Goal: Task Accomplishment & Management: Complete application form

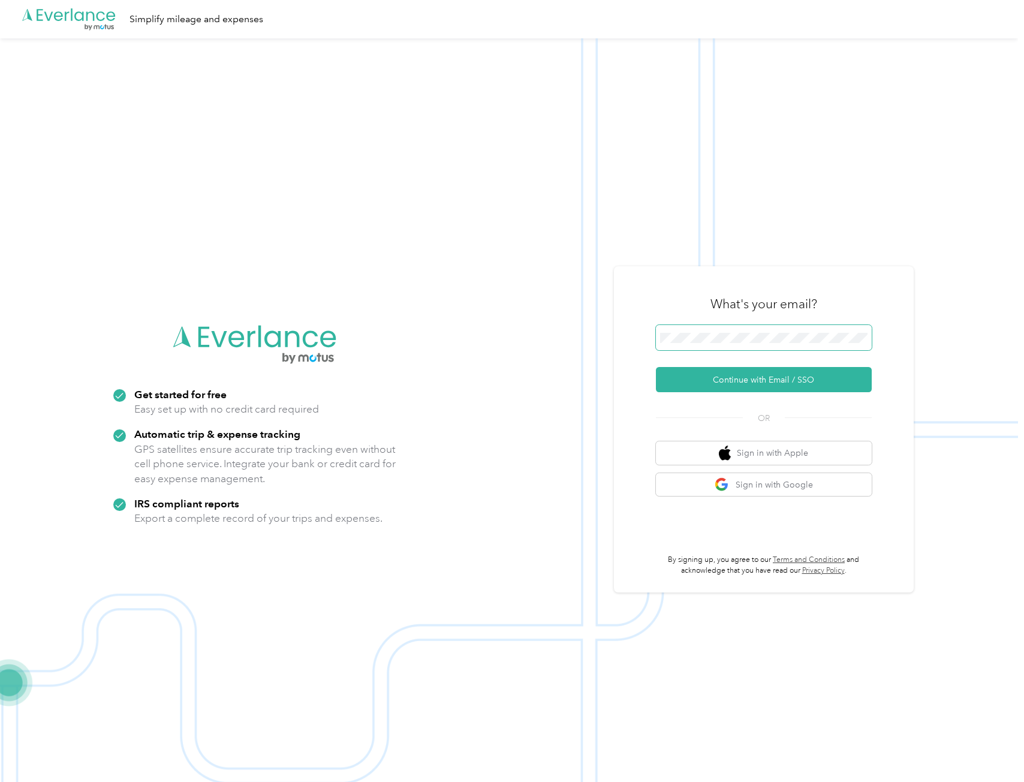
click at [694, 345] on span at bounding box center [764, 337] width 216 height 25
click at [751, 378] on button "Continue with Email / SSO" at bounding box center [764, 379] width 216 height 25
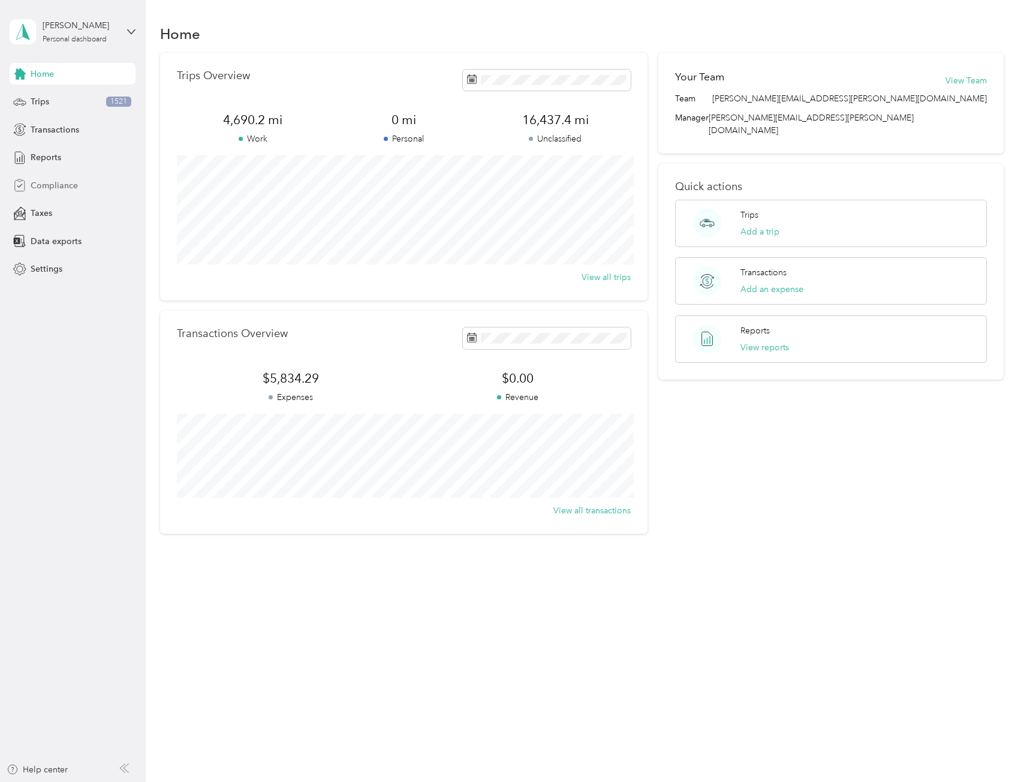
click at [53, 186] on span "Compliance" at bounding box center [54, 185] width 47 height 13
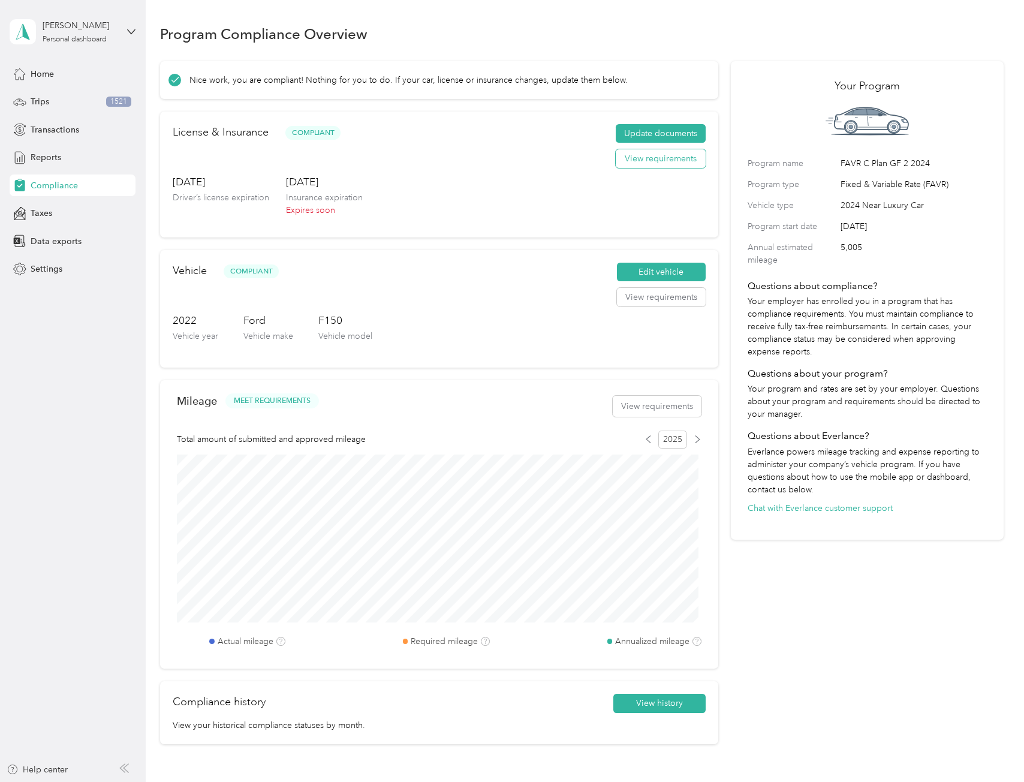
click at [640, 167] on button "View requirements" at bounding box center [661, 158] width 90 height 19
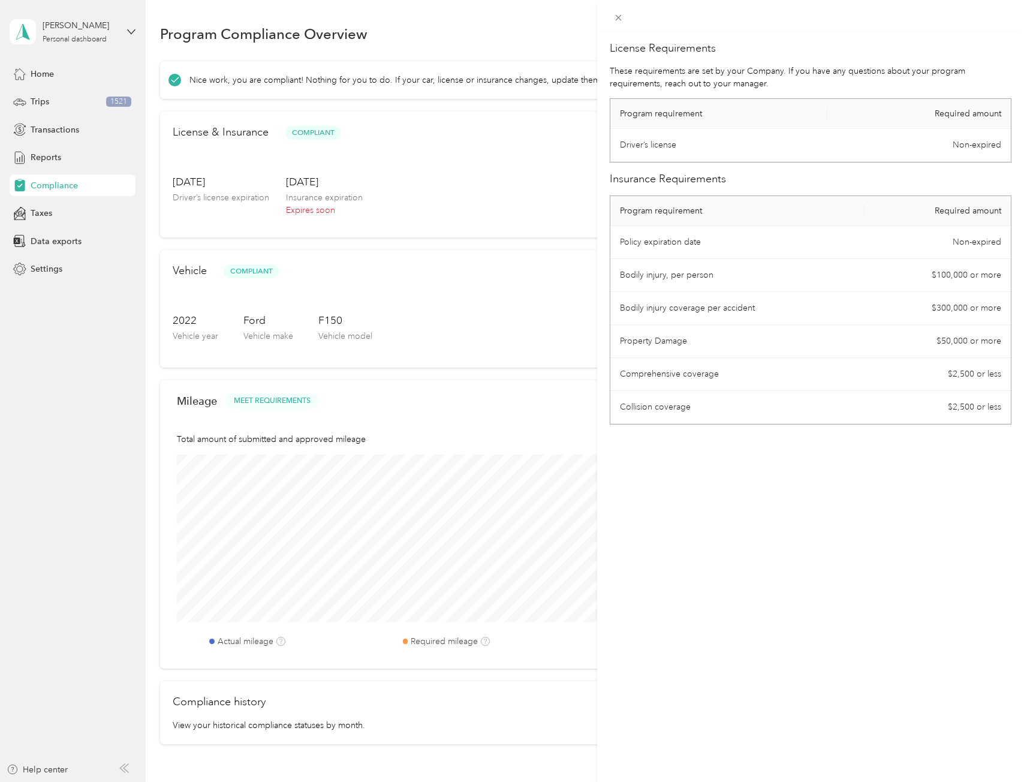
click at [546, 202] on div "License Requirements These requirements are set by your Company. If you have an…" at bounding box center [512, 391] width 1024 height 782
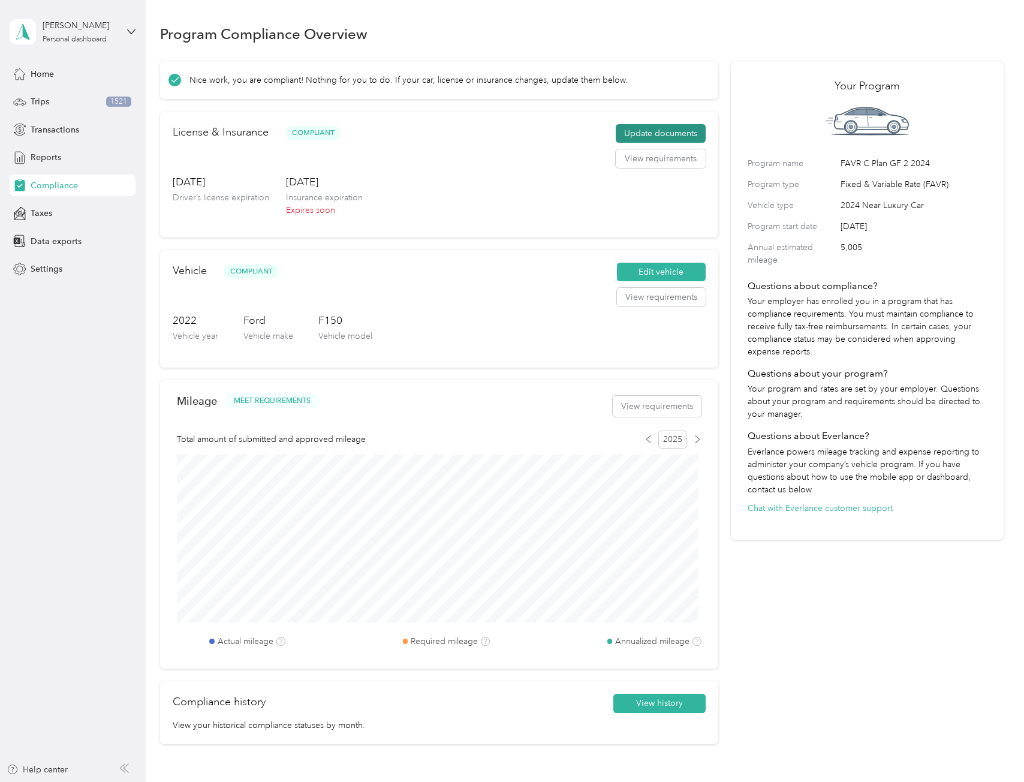
click at [642, 130] on button "Update documents" at bounding box center [661, 133] width 90 height 19
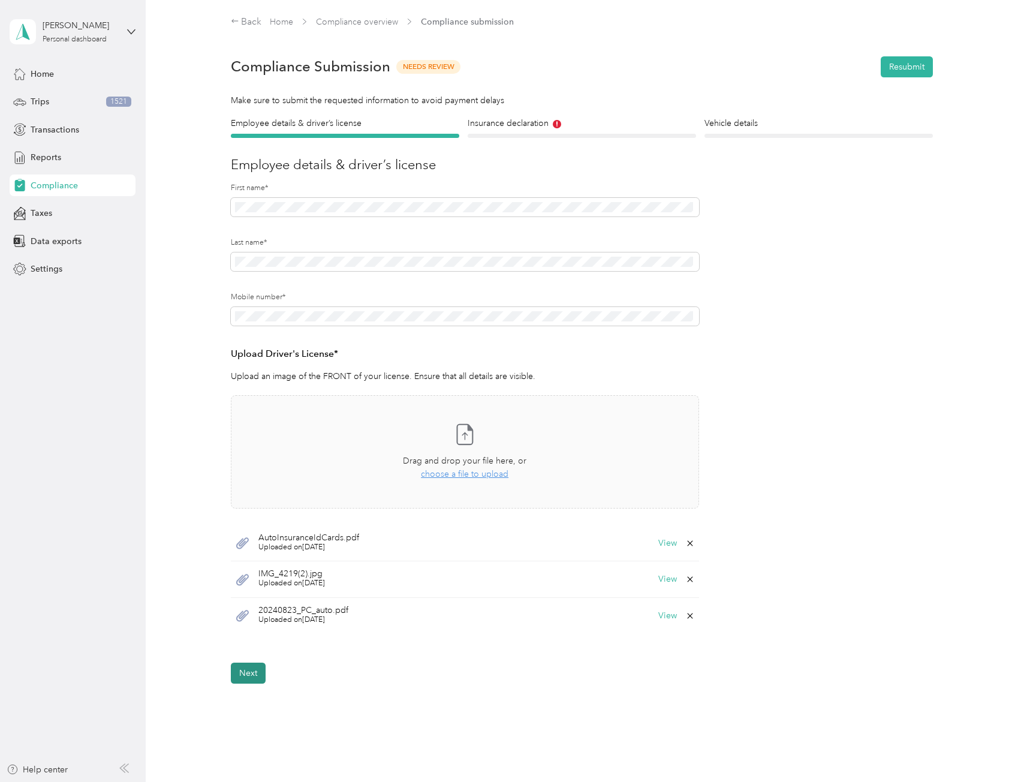
click at [255, 678] on button "Next" at bounding box center [248, 673] width 35 height 21
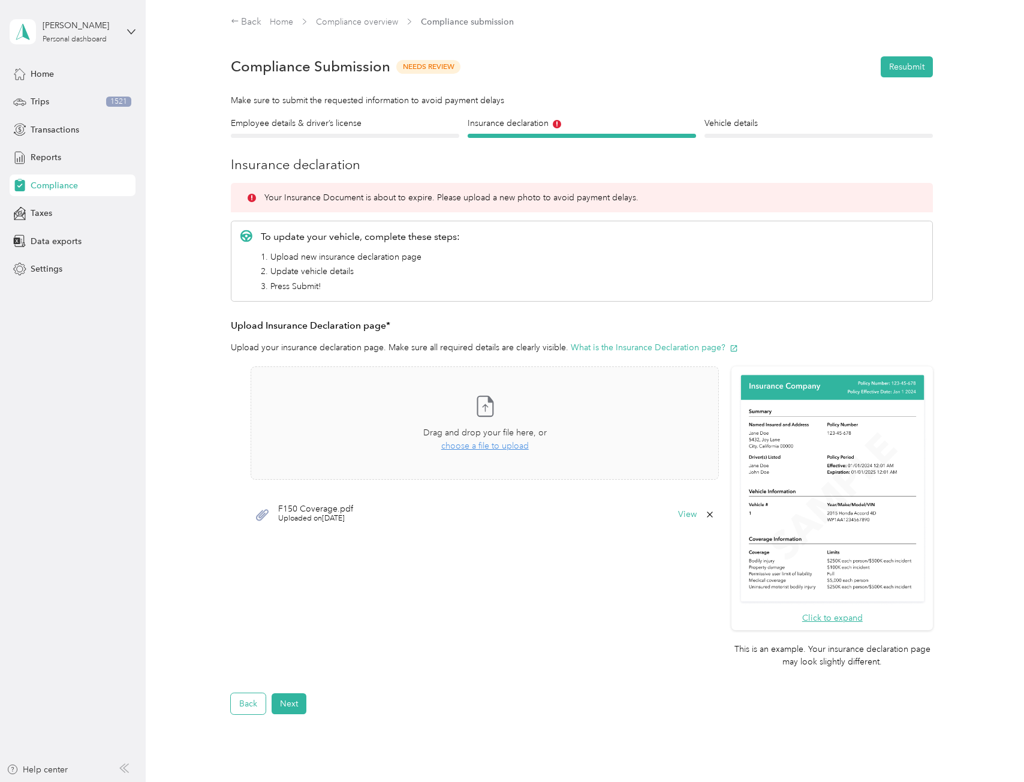
click at [250, 694] on button "Back" at bounding box center [248, 703] width 35 height 21
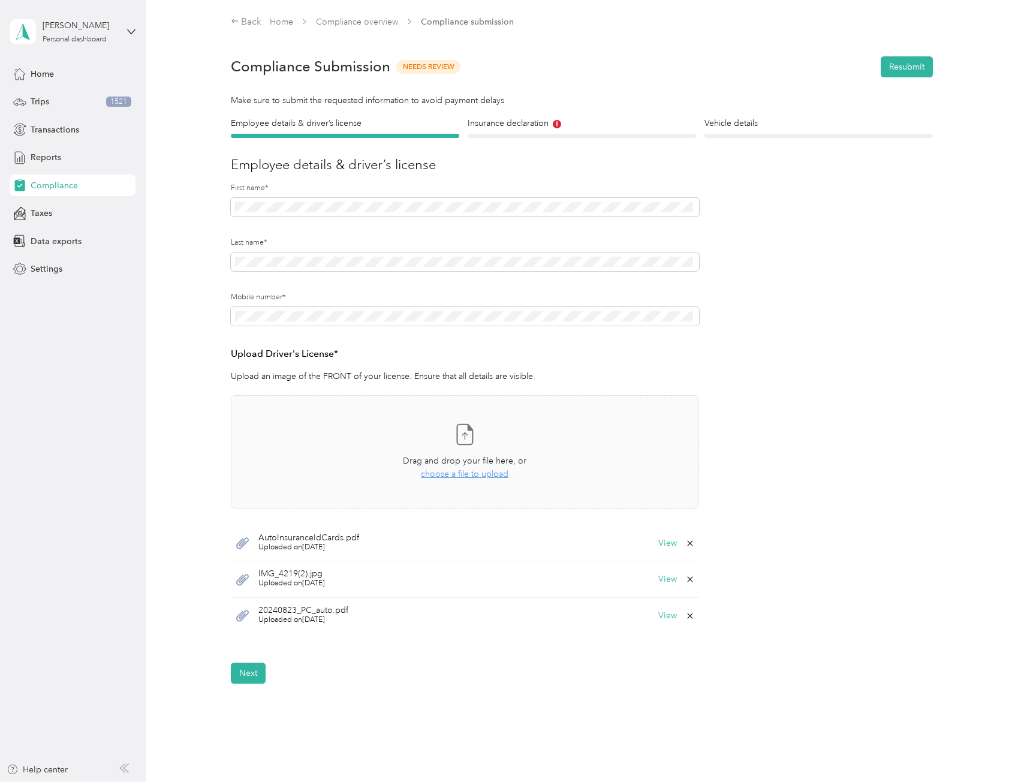
click at [661, 622] on div "20240823_PC_auto.pdf Uploaded on 12/13/2024 View" at bounding box center [465, 616] width 468 height 36
click at [665, 620] on button "View" at bounding box center [667, 616] width 19 height 8
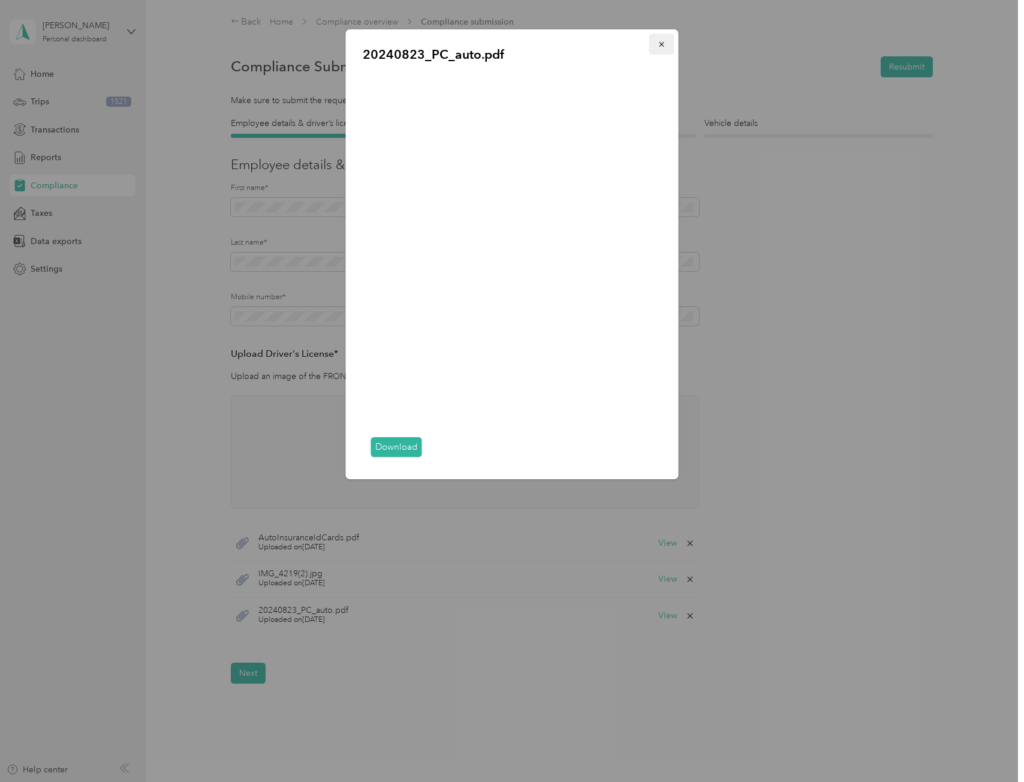
click at [662, 45] on icon "button" at bounding box center [661, 44] width 5 height 5
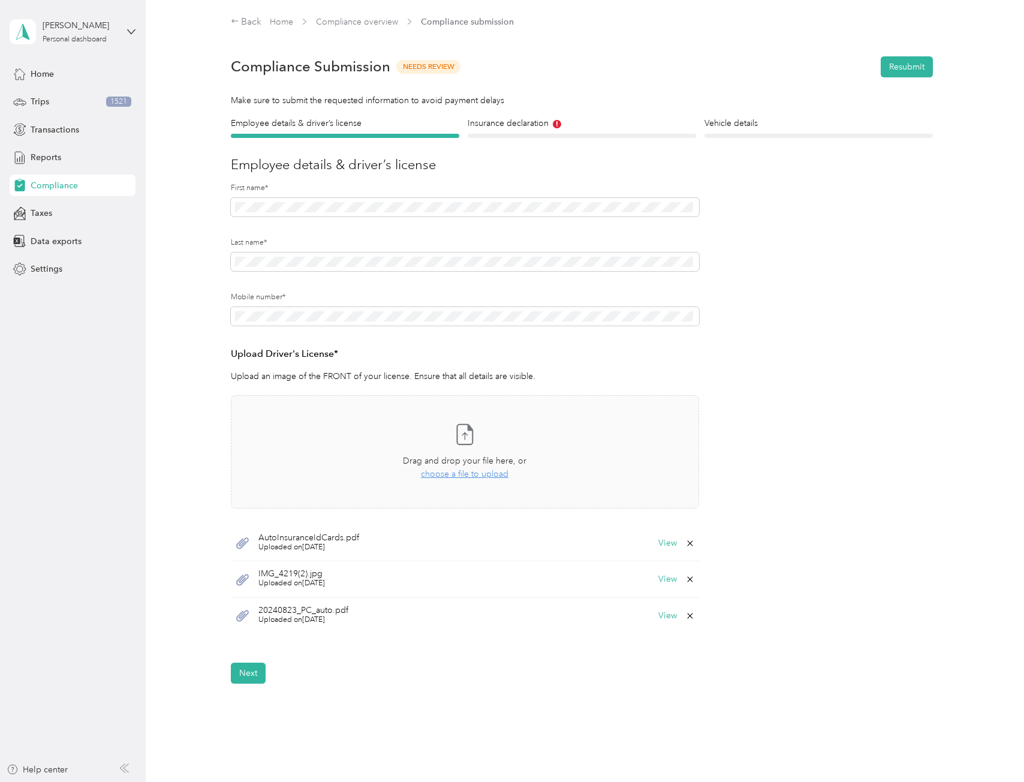
click at [655, 615] on div "20240823_PC_auto.pdf Uploaded on 12/13/2024 View" at bounding box center [465, 616] width 468 height 36
click at [661, 615] on button "View" at bounding box center [667, 616] width 19 height 8
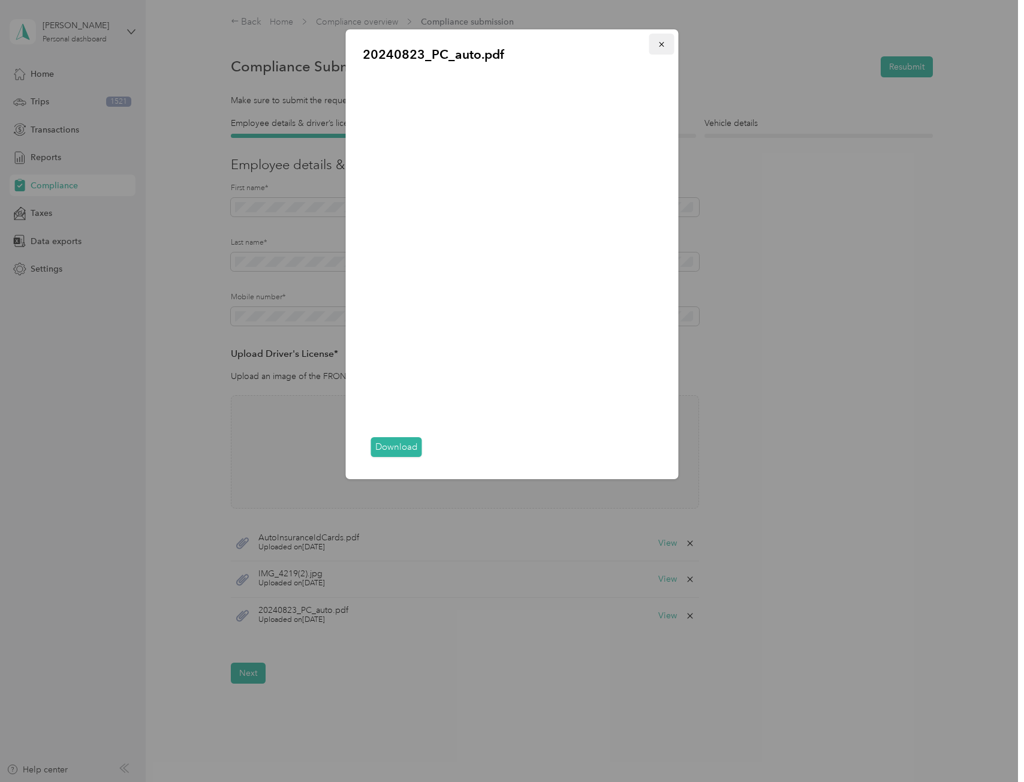
click at [658, 42] on icon "button" at bounding box center [662, 44] width 8 height 8
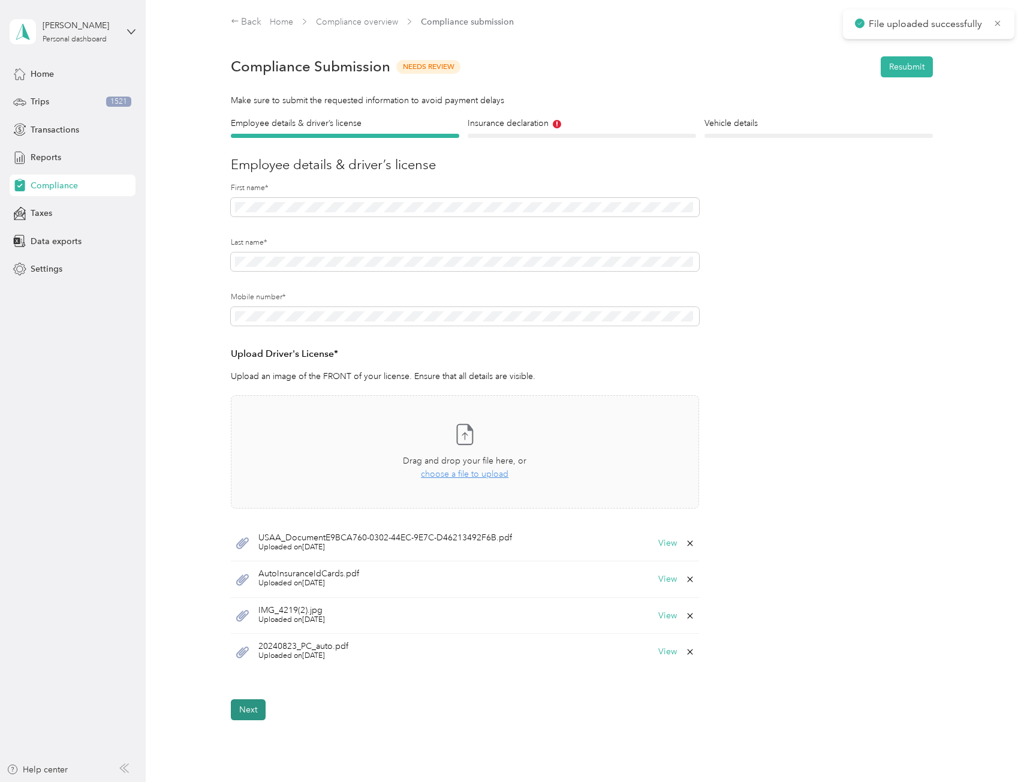
click at [239, 710] on button "Next" at bounding box center [248, 709] width 35 height 21
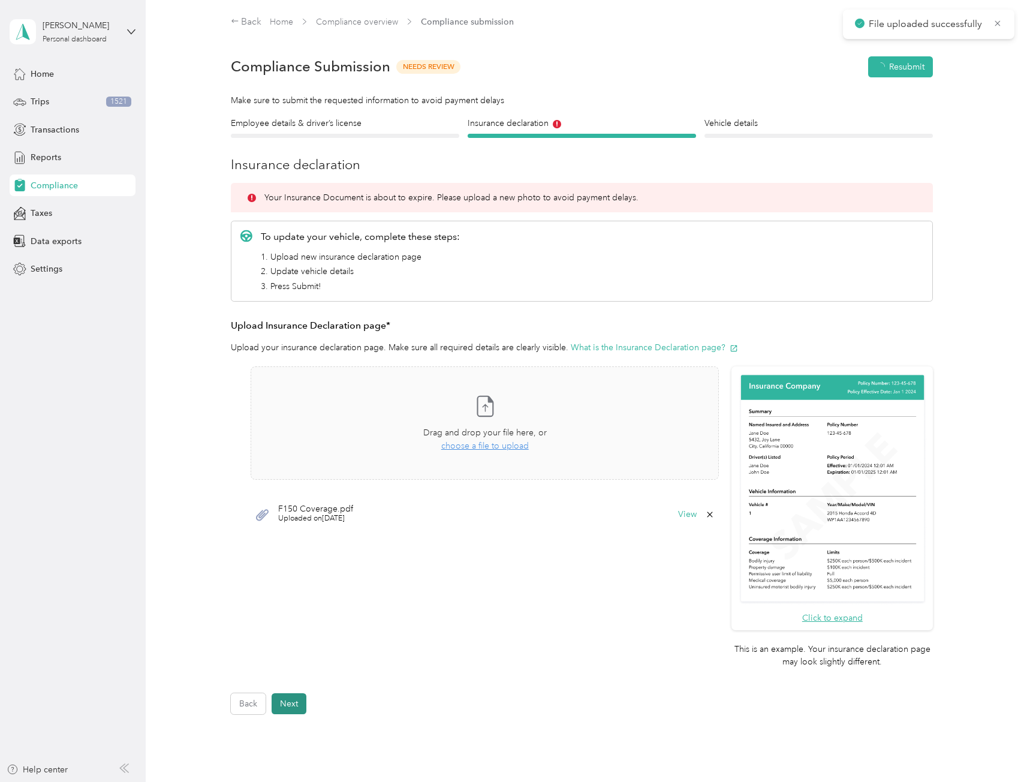
scroll to position [15, 0]
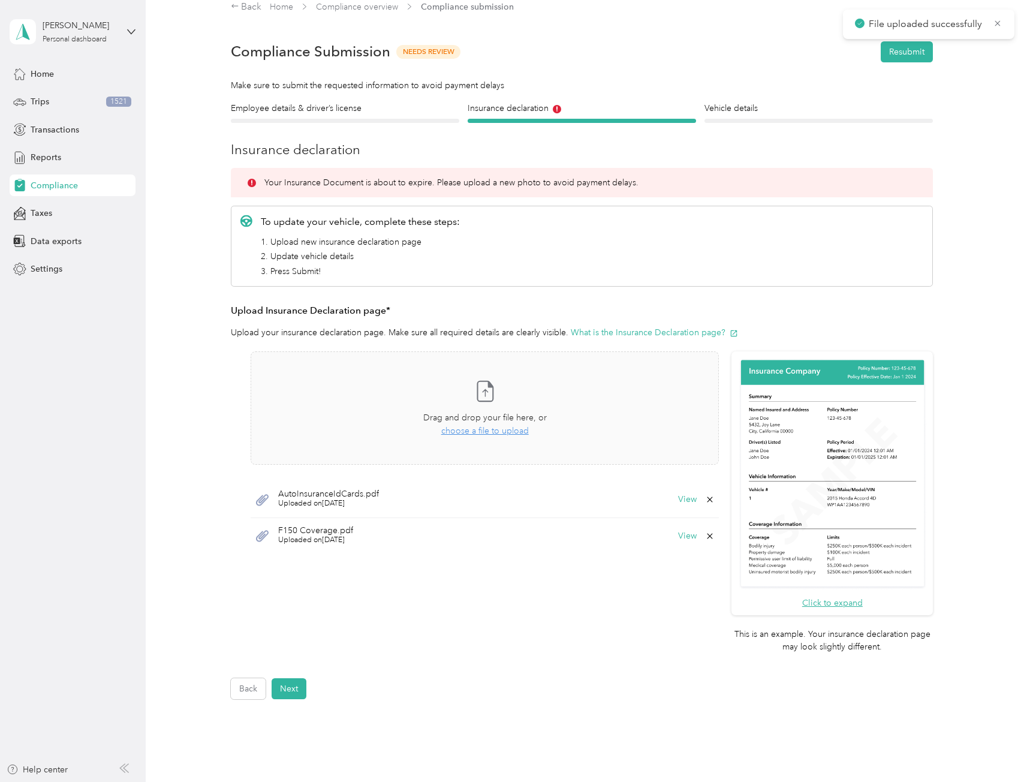
click at [303, 691] on button "Next" at bounding box center [289, 688] width 35 height 21
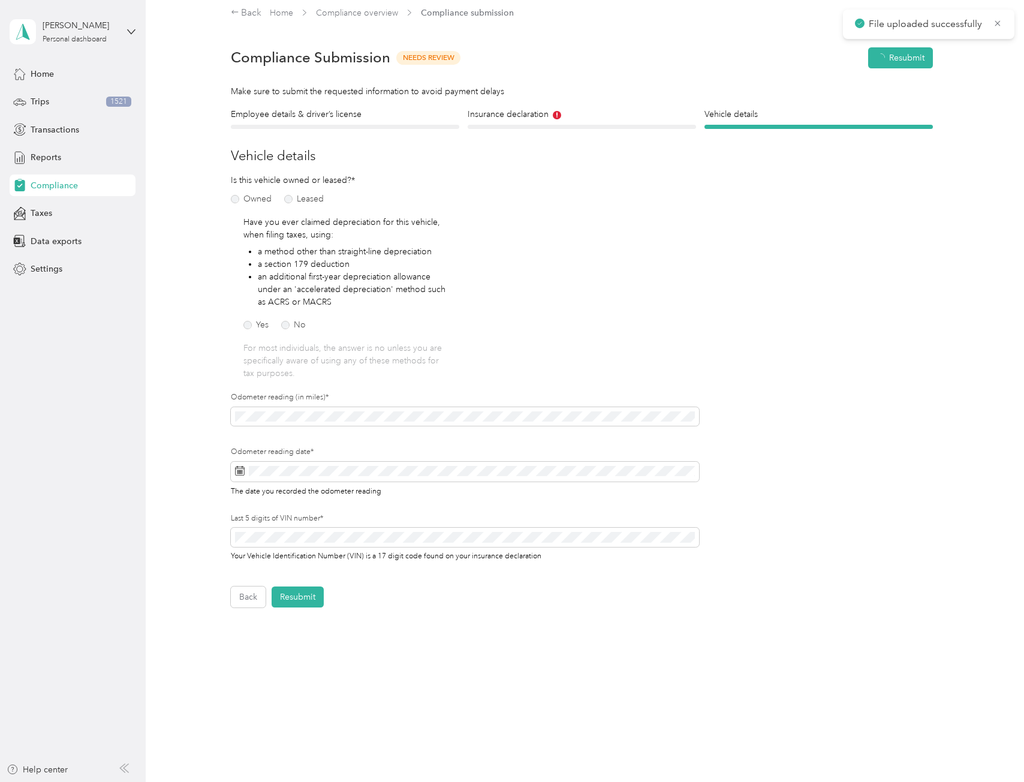
scroll to position [9, 0]
click at [210, 412] on div "Employee details & driver’s license License Insurance declaration Insurance Veh…" at bounding box center [581, 357] width 843 height 499
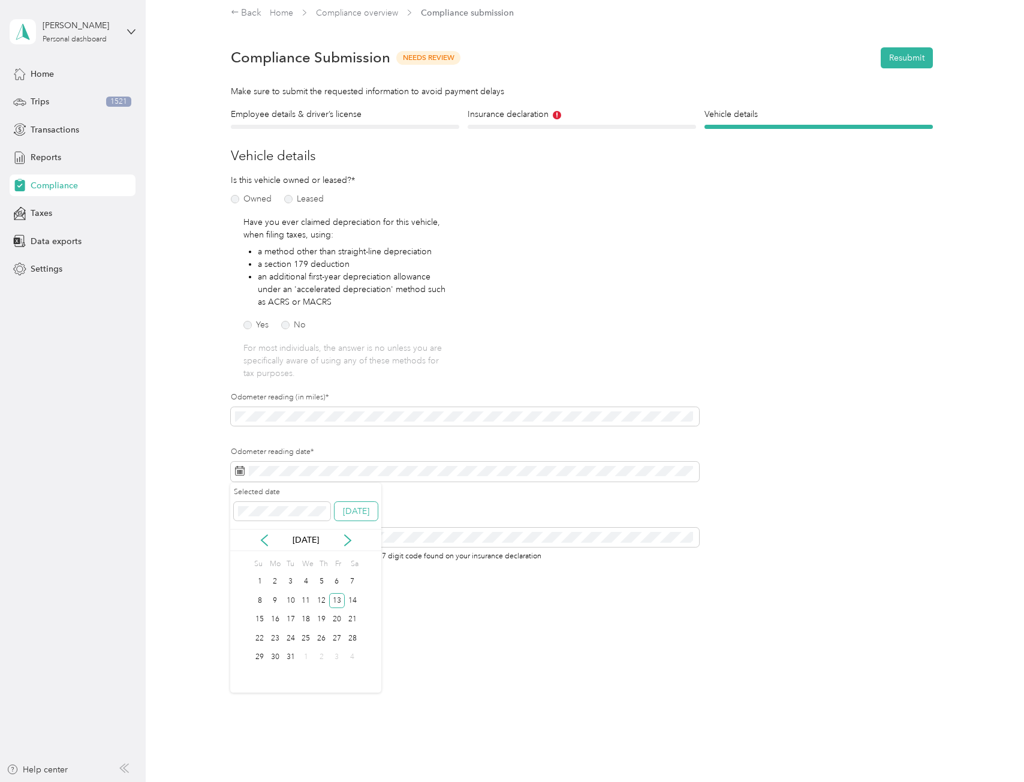
click at [345, 517] on button "Today" at bounding box center [356, 511] width 43 height 19
click at [151, 413] on div "Back Home Compliance overview Compliance submission Compliance Submission Needs…" at bounding box center [582, 357] width 872 height 732
click at [308, 594] on button "Resubmit" at bounding box center [298, 596] width 52 height 21
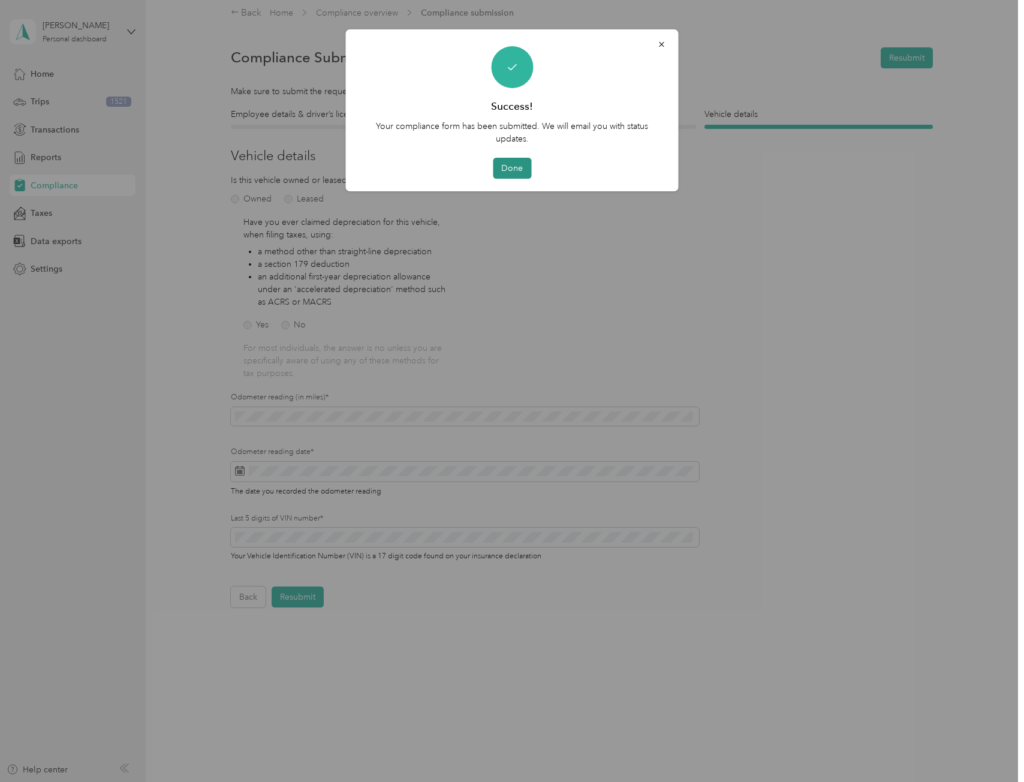
click at [522, 170] on button "Done" at bounding box center [512, 168] width 38 height 21
